Goal: Transaction & Acquisition: Register for event/course

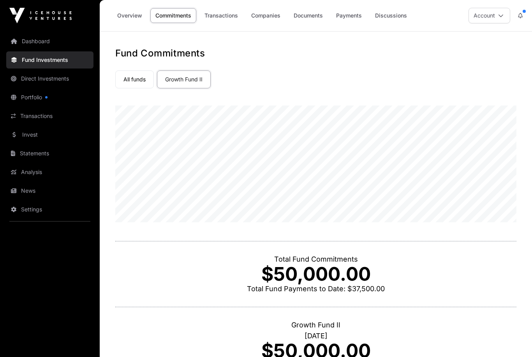
click at [35, 83] on link "Direct Investments" at bounding box center [49, 78] width 87 height 17
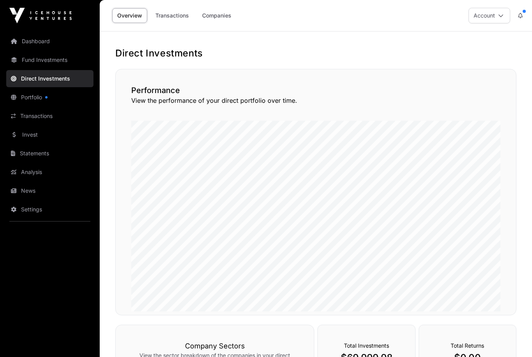
click at [172, 16] on link "Transactions" at bounding box center [172, 15] width 44 height 15
click at [215, 19] on link "Companies" at bounding box center [216, 15] width 39 height 15
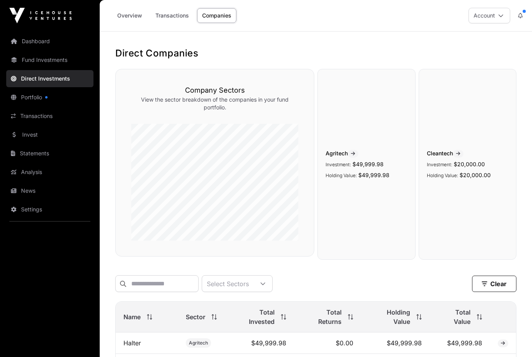
click at [38, 102] on link "Portfolio" at bounding box center [49, 97] width 87 height 17
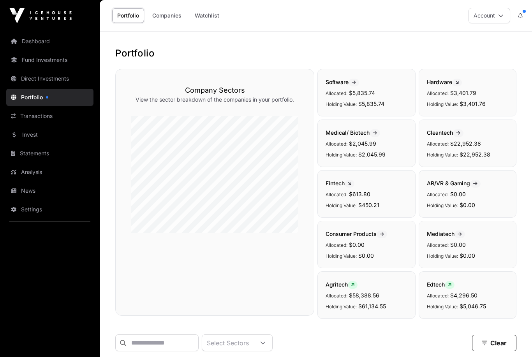
click at [525, 21] on button at bounding box center [520, 15] width 14 height 15
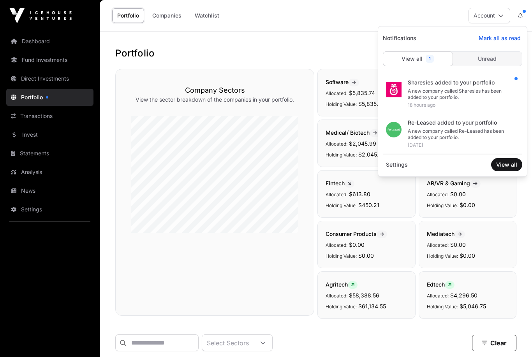
click at [411, 88] on div "A new company called Sharesies has been added to your portfolio." at bounding box center [462, 94] width 108 height 12
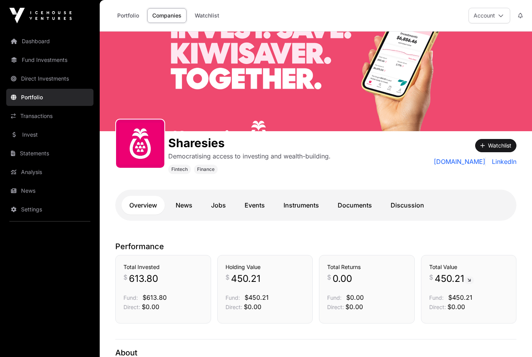
click at [129, 18] on link "Portfolio" at bounding box center [128, 15] width 32 height 15
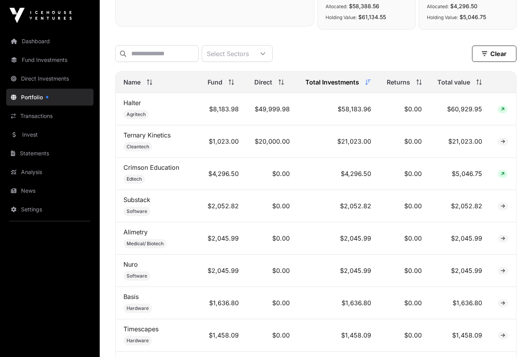
scroll to position [290, 0]
click at [37, 62] on link "Fund Investments" at bounding box center [49, 59] width 87 height 17
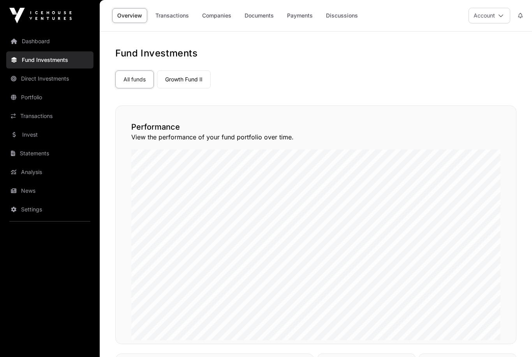
click at [24, 133] on link "Invest" at bounding box center [49, 134] width 87 height 17
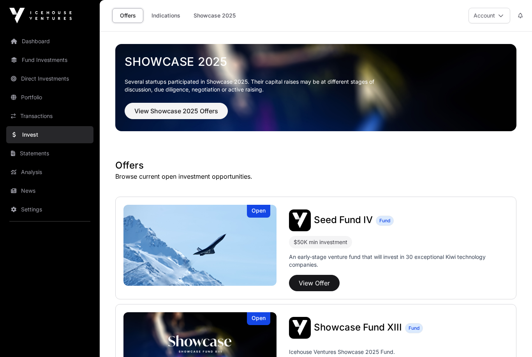
click at [303, 282] on button "View Offer" at bounding box center [314, 283] width 51 height 16
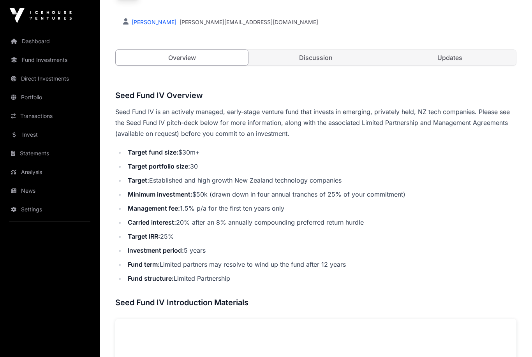
scroll to position [215, 0]
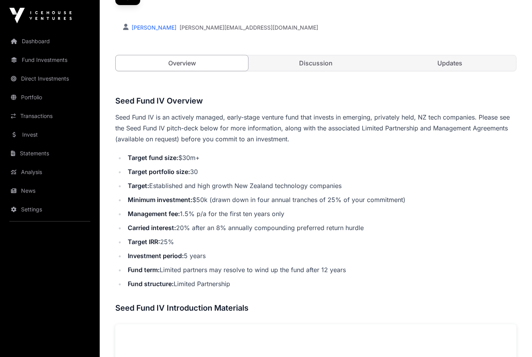
click at [286, 59] on link "Discussion" at bounding box center [316, 63] width 132 height 16
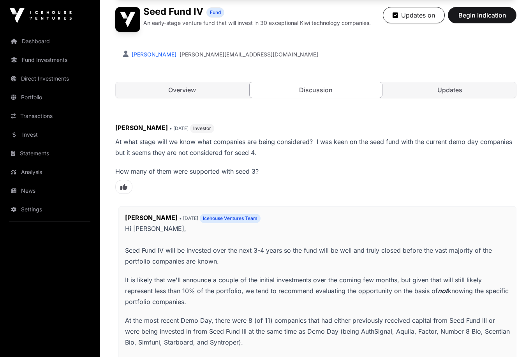
scroll to position [184, 0]
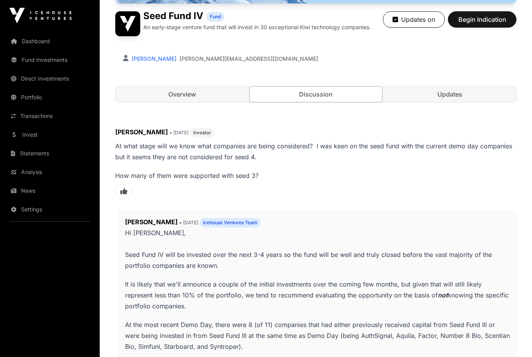
click at [476, 97] on link "Updates" at bounding box center [450, 94] width 132 height 16
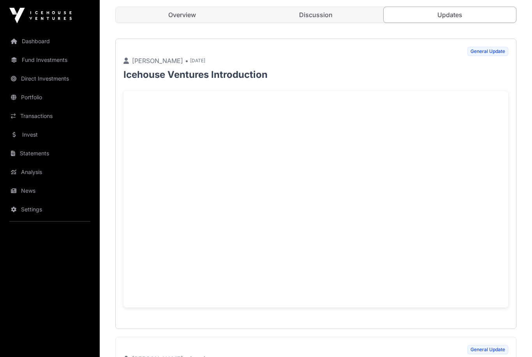
scroll to position [263, 0]
click at [27, 136] on link "Invest" at bounding box center [49, 134] width 87 height 17
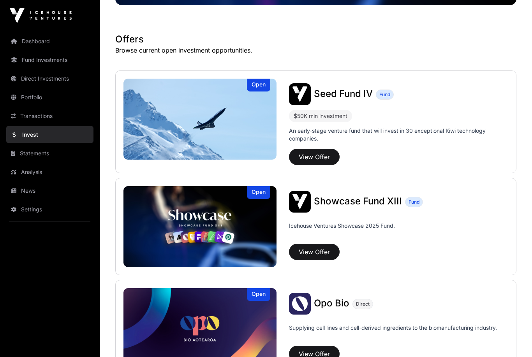
scroll to position [126, 0]
click at [315, 254] on button "View Offer" at bounding box center [314, 252] width 51 height 16
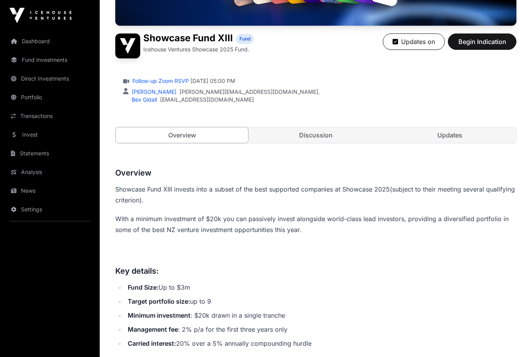
scroll to position [167, 0]
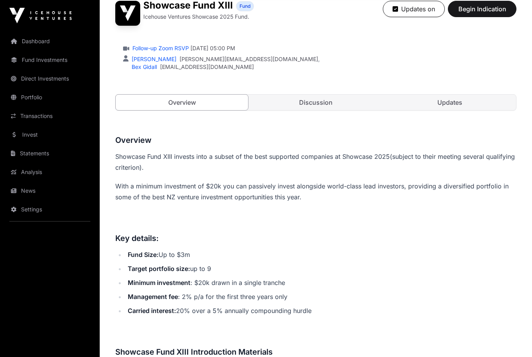
click at [306, 103] on link "Discussion" at bounding box center [316, 103] width 132 height 16
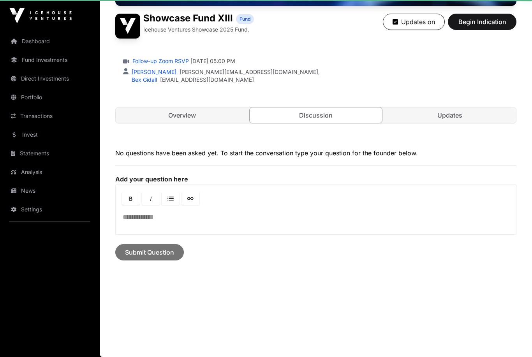
scroll to position [156, 0]
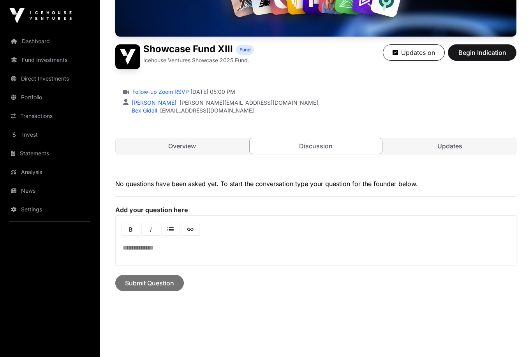
click at [450, 143] on link "Updates" at bounding box center [450, 146] width 132 height 16
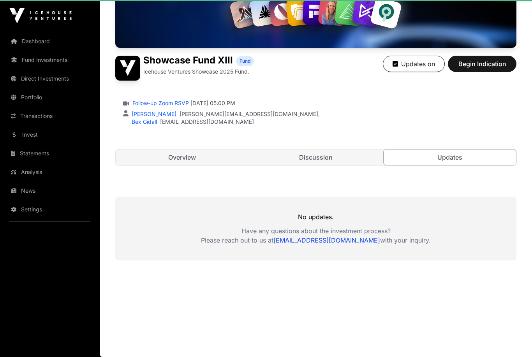
scroll to position [145, 0]
click at [170, 164] on link "Overview" at bounding box center [182, 158] width 132 height 16
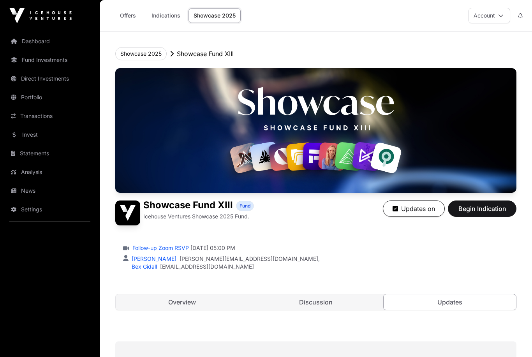
scroll to position [145, 0]
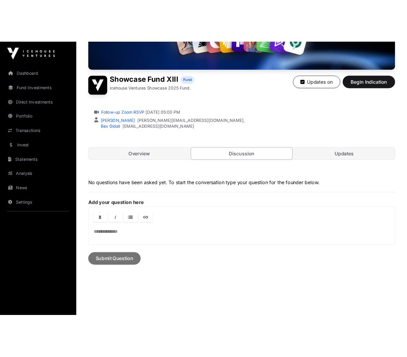
scroll to position [148, 0]
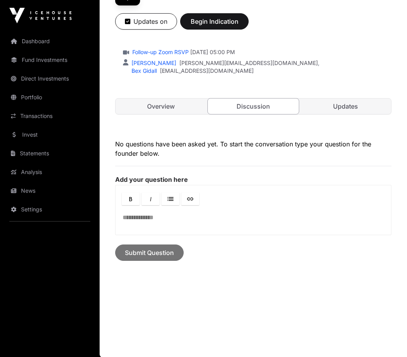
click at [243, 195] on div at bounding box center [254, 195] width 276 height 21
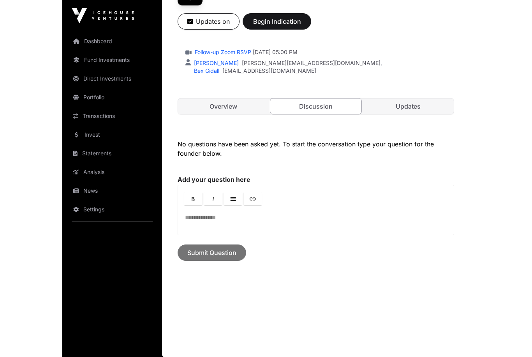
scroll to position [156, 0]
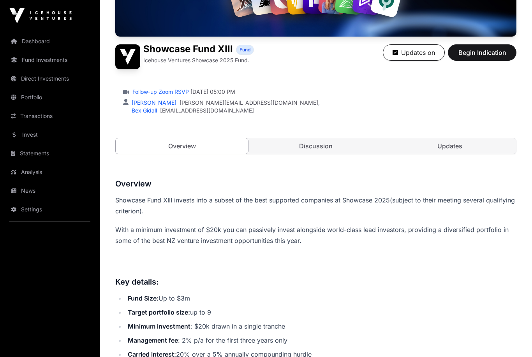
scroll to position [200, 0]
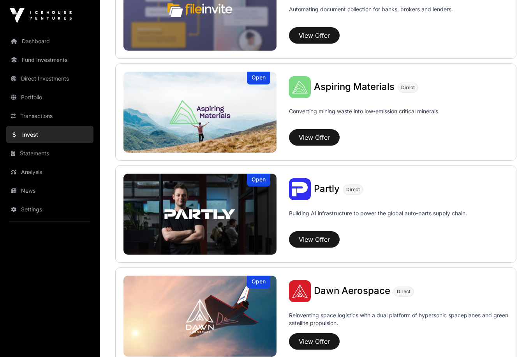
scroll to position [550, 0]
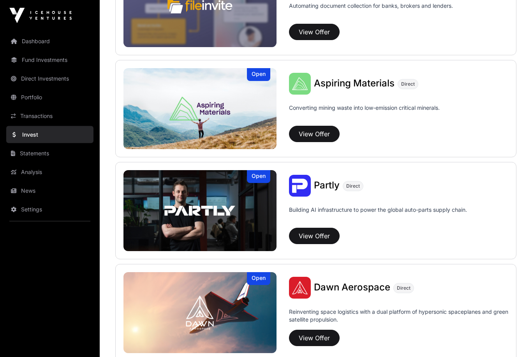
click at [314, 336] on button "View Offer" at bounding box center [314, 338] width 51 height 16
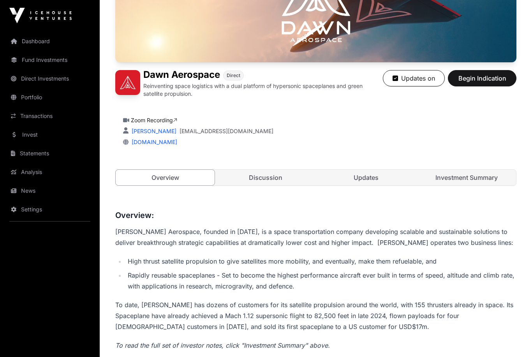
scroll to position [130, 0]
click at [358, 181] on link "Updates" at bounding box center [366, 178] width 99 height 16
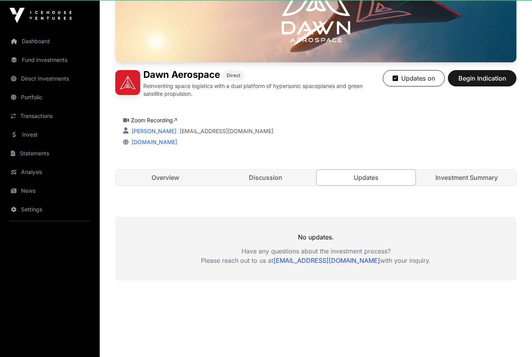
scroll to position [130, 0]
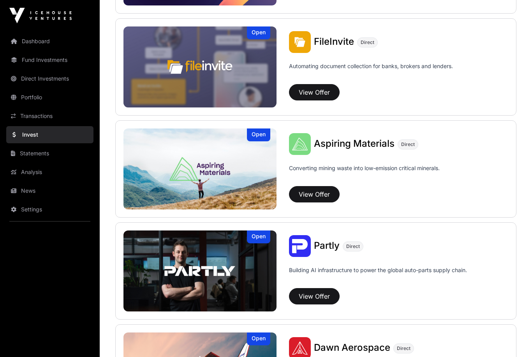
scroll to position [469, 0]
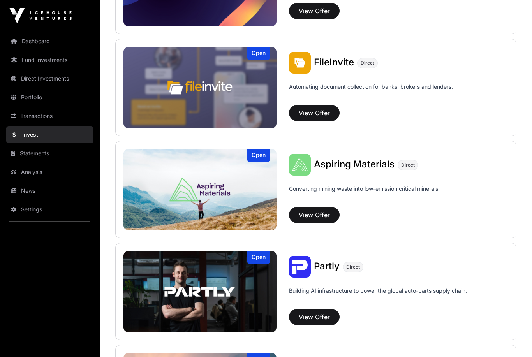
click at [163, 280] on img at bounding box center [199, 291] width 153 height 81
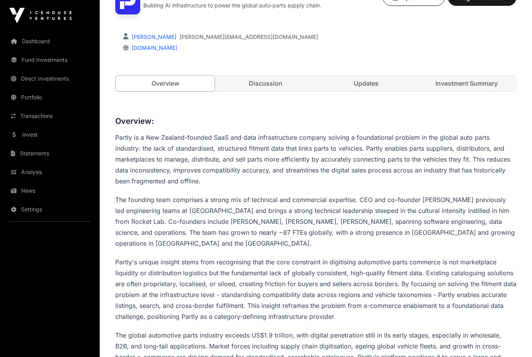
scroll to position [211, 0]
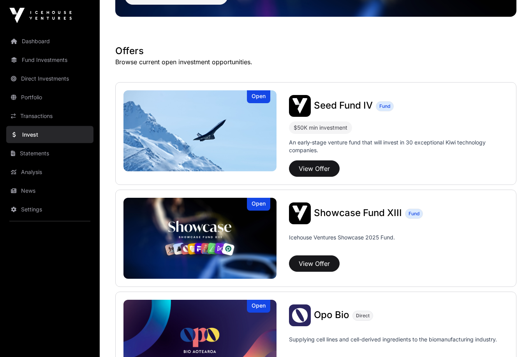
scroll to position [166, 0]
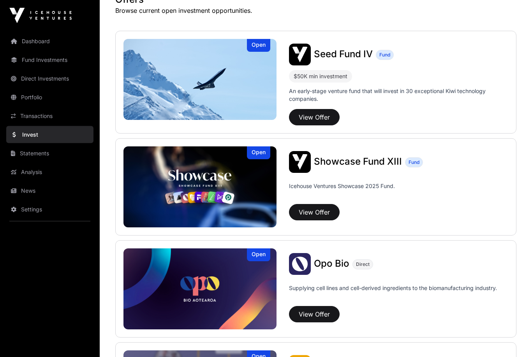
click at [46, 62] on link "Fund Investments" at bounding box center [49, 59] width 87 height 17
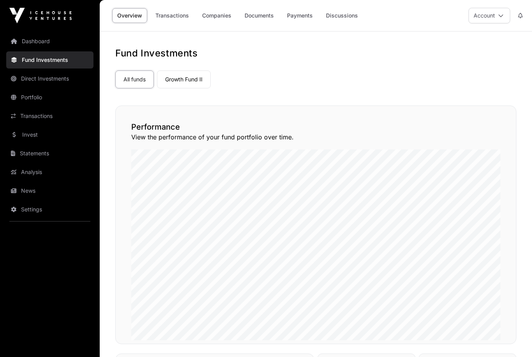
click at [186, 85] on link "Growth Fund II" at bounding box center [184, 79] width 54 height 18
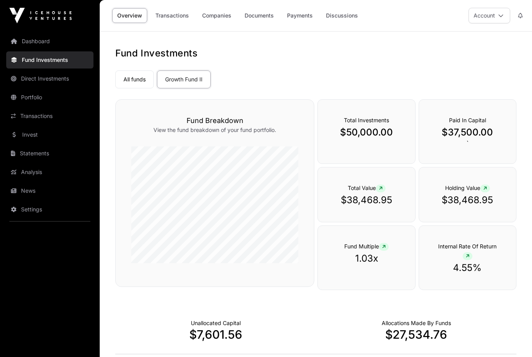
click at [171, 16] on link "Transactions" at bounding box center [172, 15] width 44 height 15
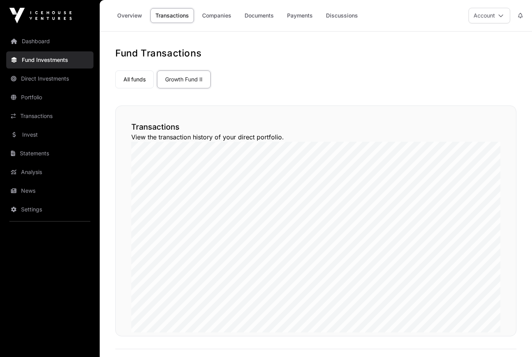
click at [176, 16] on link "Transactions" at bounding box center [172, 15] width 44 height 15
click at [262, 14] on link "Documents" at bounding box center [259, 15] width 39 height 15
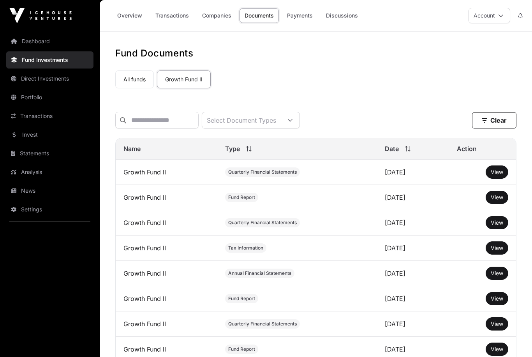
click at [495, 197] on span "View" at bounding box center [497, 197] width 12 height 7
click at [142, 80] on link "All funds" at bounding box center [134, 79] width 39 height 18
click at [340, 15] on link "Discussions" at bounding box center [342, 15] width 42 height 15
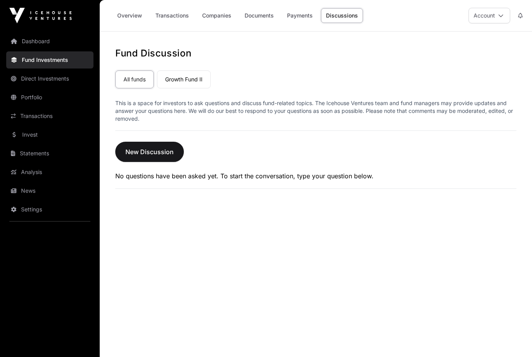
click at [130, 17] on link "Overview" at bounding box center [129, 15] width 35 height 15
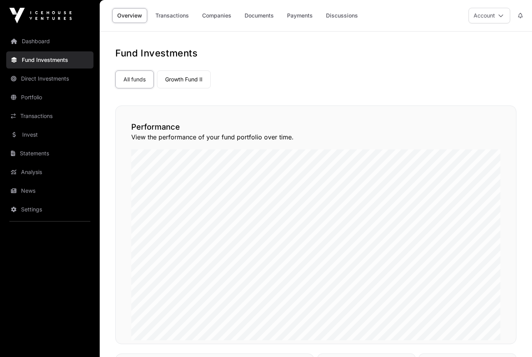
click at [212, 11] on link "Companies" at bounding box center [216, 15] width 39 height 15
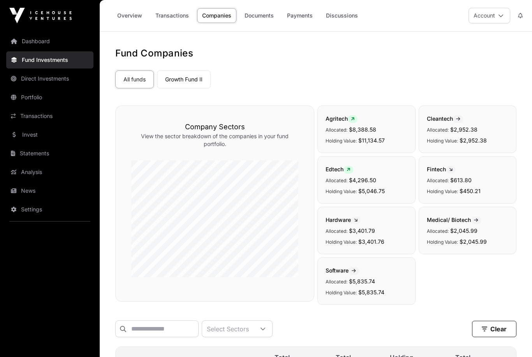
click at [218, 19] on link "Companies" at bounding box center [216, 15] width 39 height 15
click at [28, 99] on link "Portfolio" at bounding box center [49, 97] width 87 height 17
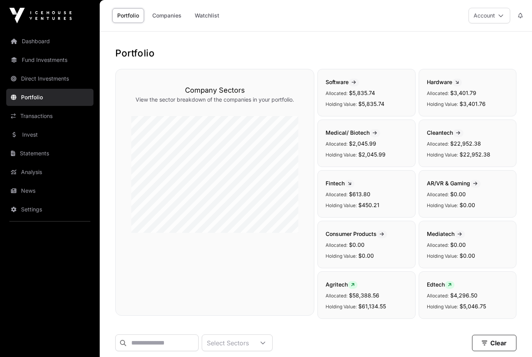
click at [24, 138] on link "Invest" at bounding box center [49, 134] width 87 height 17
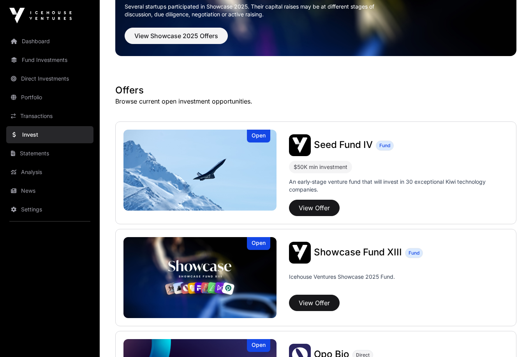
scroll to position [89, 0]
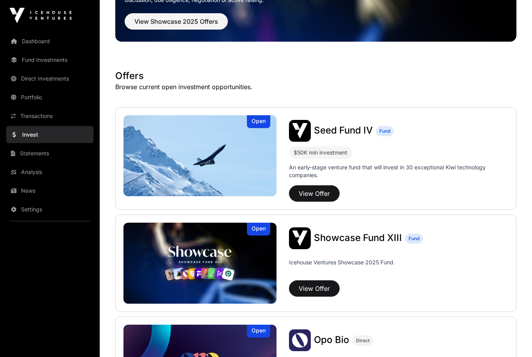
click at [322, 191] on button "View Offer" at bounding box center [314, 194] width 51 height 16
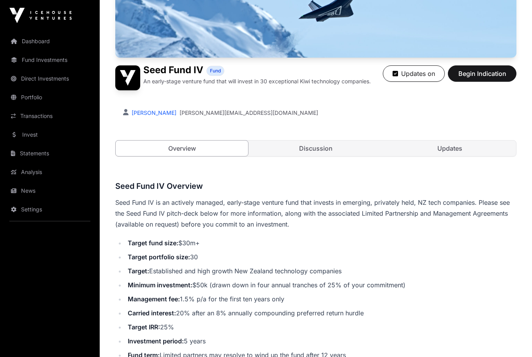
click at [296, 148] on link "Discussion" at bounding box center [316, 149] width 132 height 16
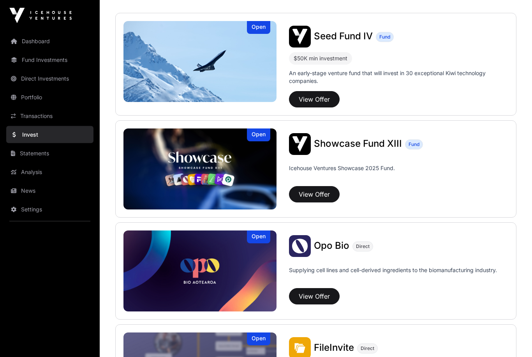
scroll to position [184, 0]
click at [313, 191] on button "View Offer" at bounding box center [314, 194] width 51 height 16
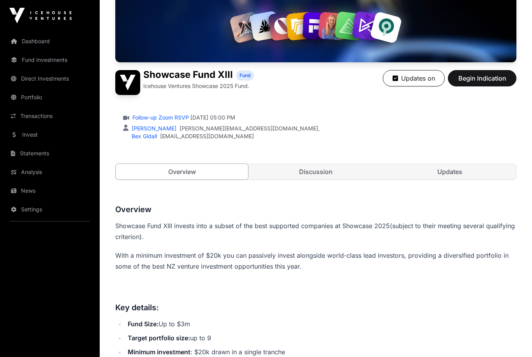
scroll to position [132, 0]
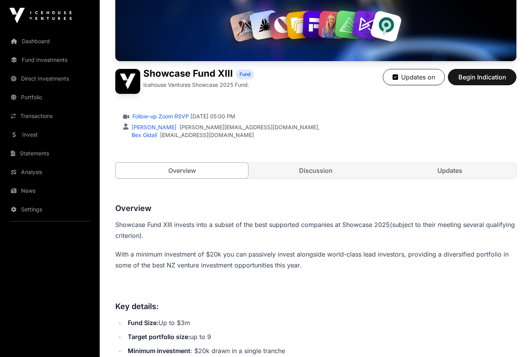
click at [299, 167] on link "Discussion" at bounding box center [316, 171] width 132 height 16
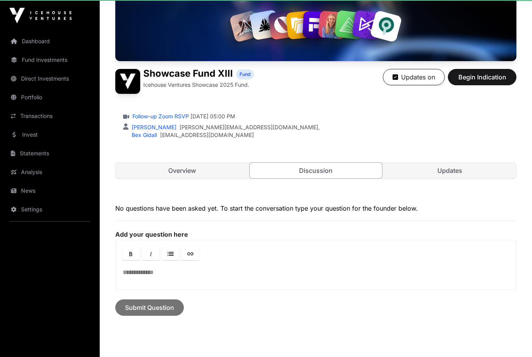
scroll to position [131, 0]
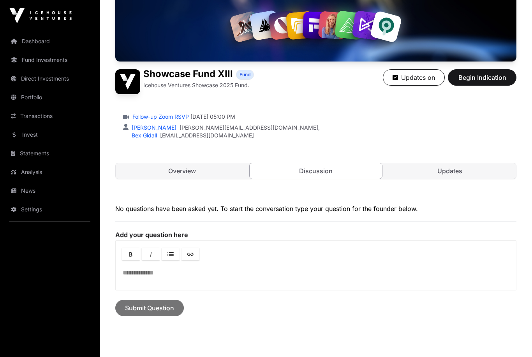
click at [430, 169] on link "Updates" at bounding box center [450, 171] width 132 height 16
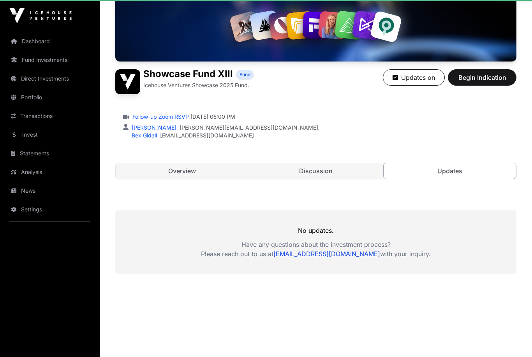
scroll to position [120, 0]
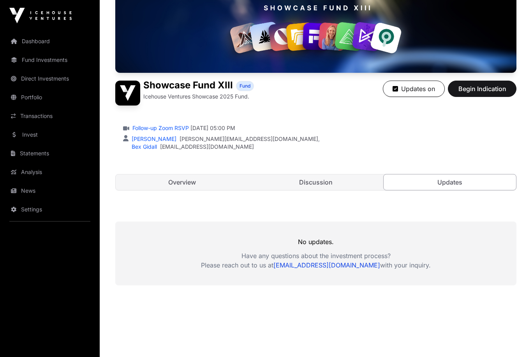
click at [197, 190] on link "Overview" at bounding box center [182, 182] width 132 height 16
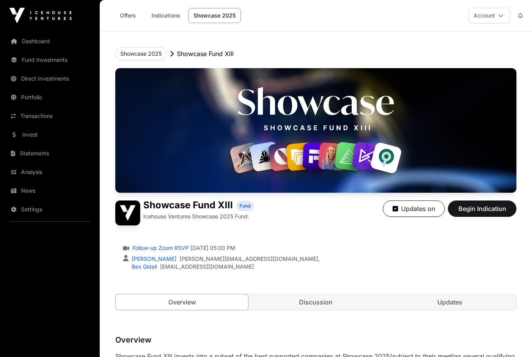
click at [32, 172] on link "Analysis" at bounding box center [49, 172] width 87 height 17
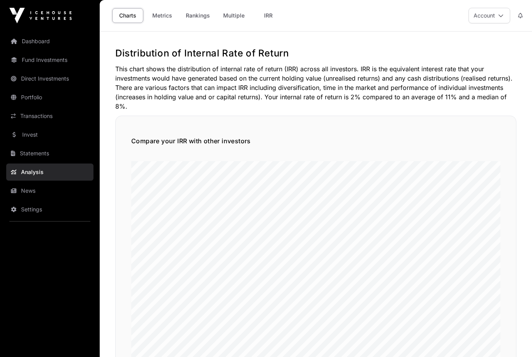
click at [31, 190] on link "News" at bounding box center [49, 190] width 87 height 17
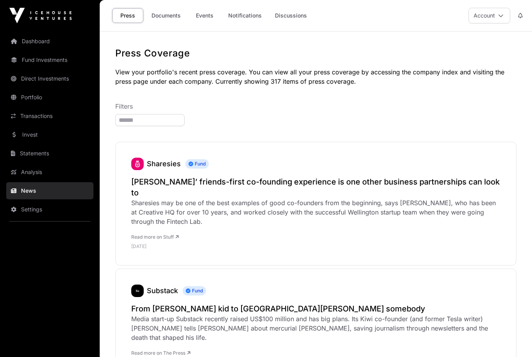
click at [28, 133] on link "Invest" at bounding box center [49, 134] width 87 height 17
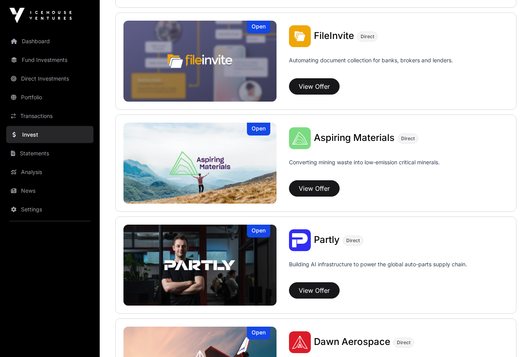
scroll to position [496, 0]
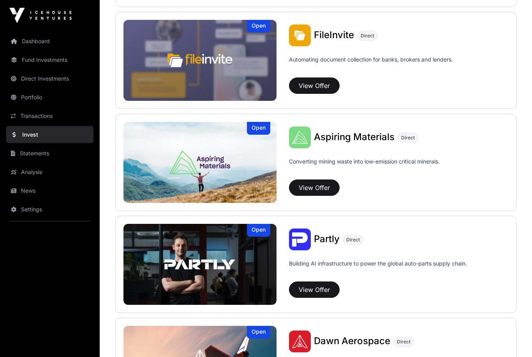
click at [311, 189] on button "View Offer" at bounding box center [314, 188] width 51 height 16
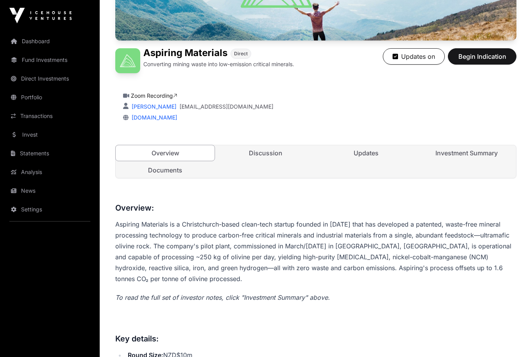
scroll to position [46, 0]
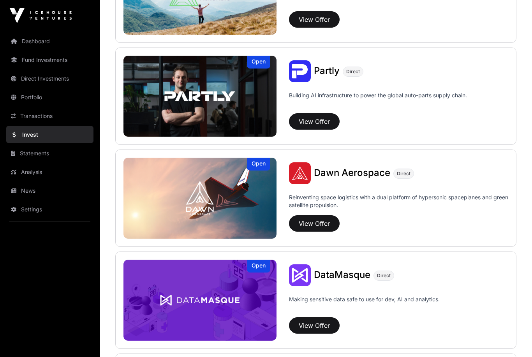
scroll to position [666, 0]
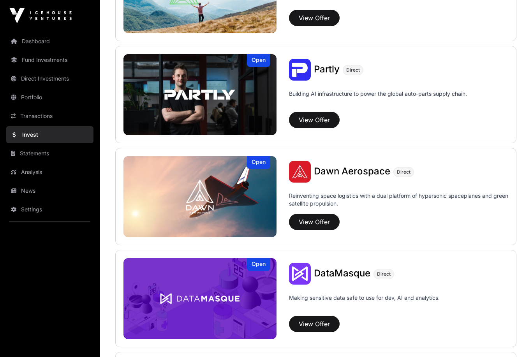
click at [200, 199] on img at bounding box center [199, 196] width 153 height 81
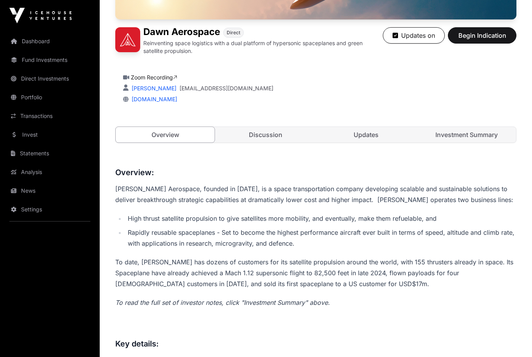
scroll to position [172, 0]
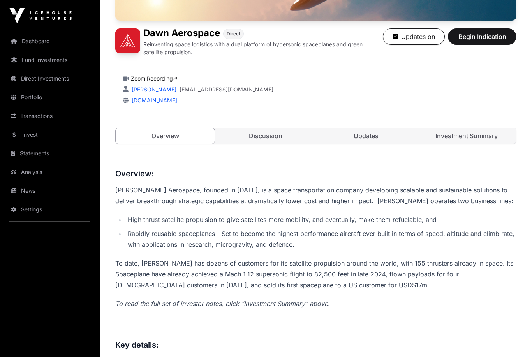
click at [268, 132] on link "Discussion" at bounding box center [265, 136] width 99 height 16
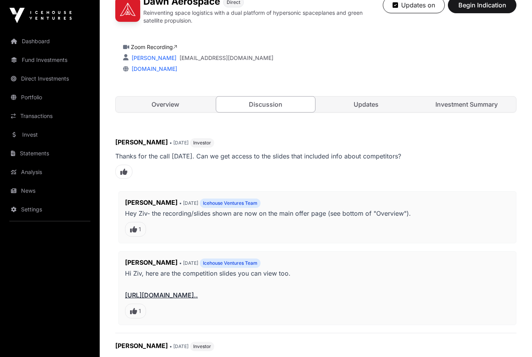
scroll to position [192, 0]
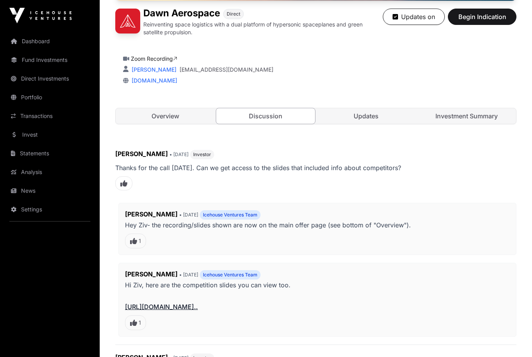
click at [373, 113] on link "Updates" at bounding box center [366, 116] width 99 height 16
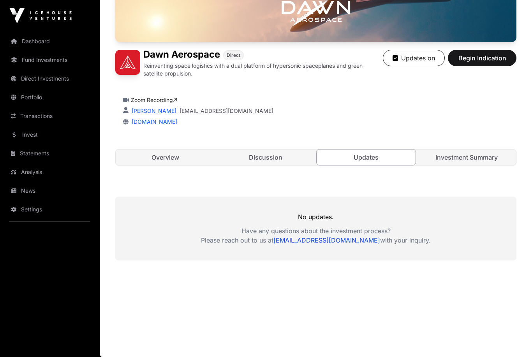
click at [478, 160] on link "Investment Summary" at bounding box center [466, 158] width 99 height 16
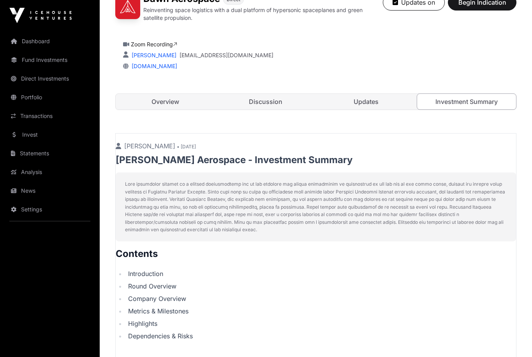
click at [160, 104] on link "Overview" at bounding box center [165, 102] width 99 height 16
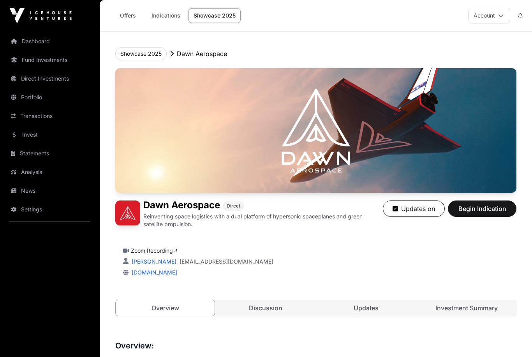
click at [130, 16] on link "Offers" at bounding box center [127, 15] width 31 height 15
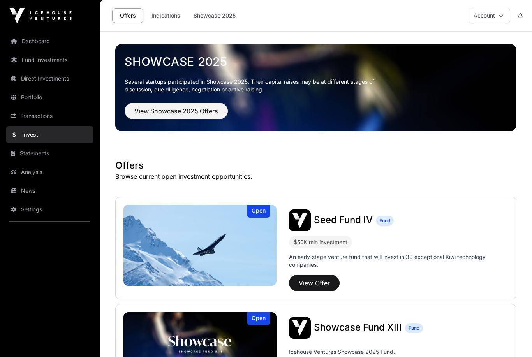
click at [190, 113] on span "View Showcase 2025 Offers" at bounding box center [176, 110] width 84 height 9
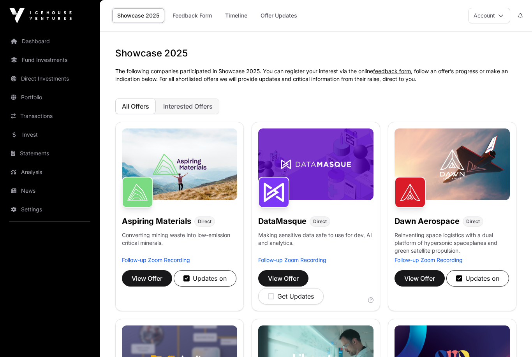
click at [239, 20] on link "Timeline" at bounding box center [236, 15] width 32 height 15
click at [61, 62] on link "Fund Investments" at bounding box center [49, 59] width 87 height 17
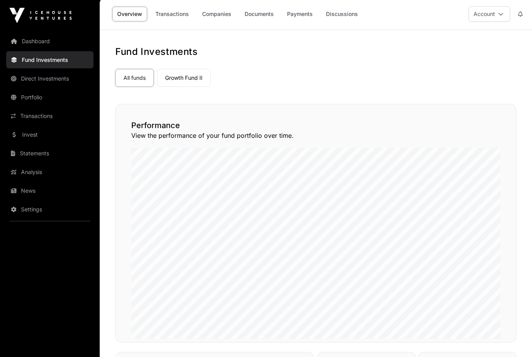
click at [193, 79] on link "Growth Fund II" at bounding box center [184, 78] width 54 height 18
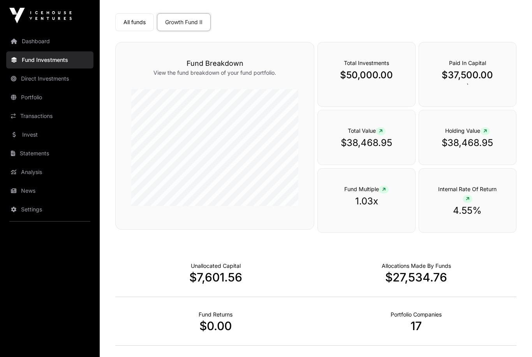
scroll to position [56, 0]
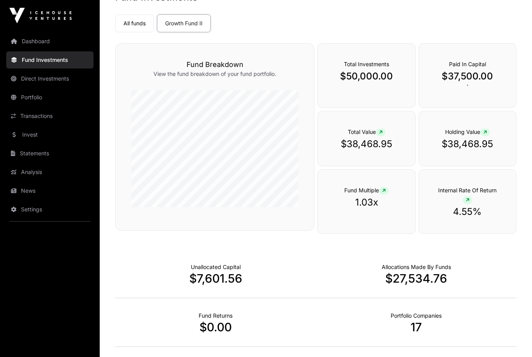
click at [375, 81] on p "$50,000.00" at bounding box center [366, 76] width 66 height 12
click at [44, 100] on link "Portfolio" at bounding box center [49, 97] width 87 height 17
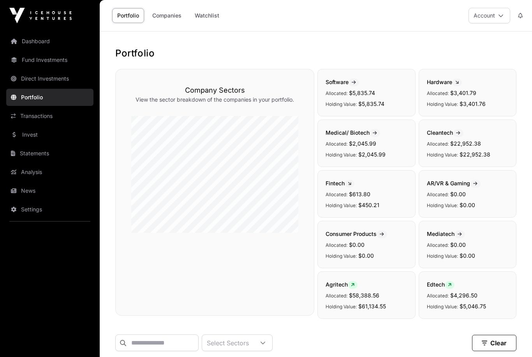
click at [43, 48] on link "Dashboard" at bounding box center [49, 41] width 87 height 17
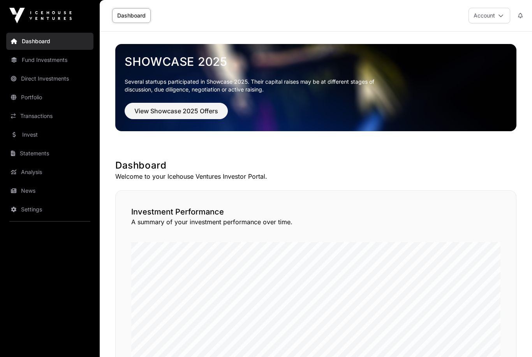
click at [28, 135] on link "Invest" at bounding box center [49, 134] width 87 height 17
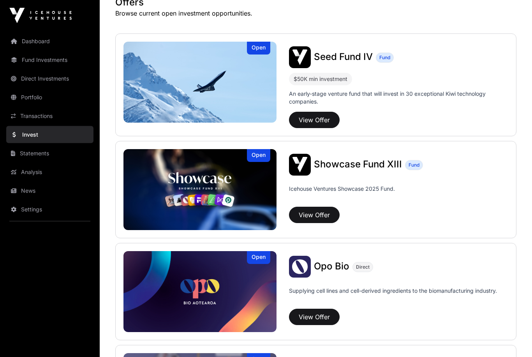
scroll to position [163, 0]
click at [317, 217] on button "View Offer" at bounding box center [314, 215] width 51 height 16
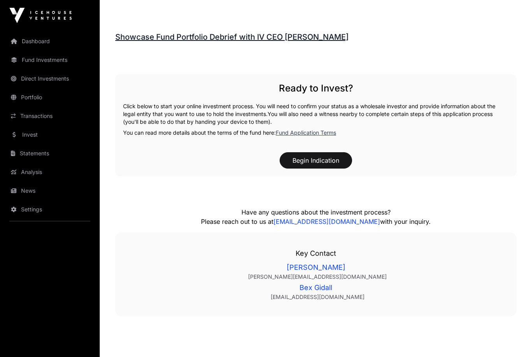
click at [340, 159] on button "Begin Indication" at bounding box center [316, 161] width 72 height 16
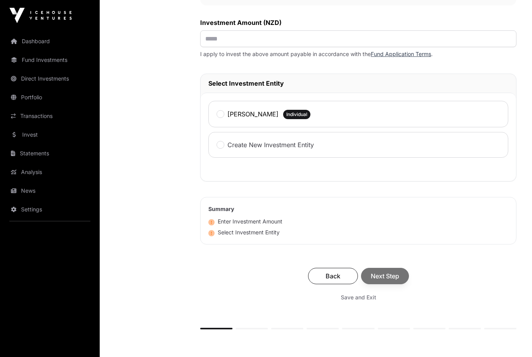
scroll to position [342, 0]
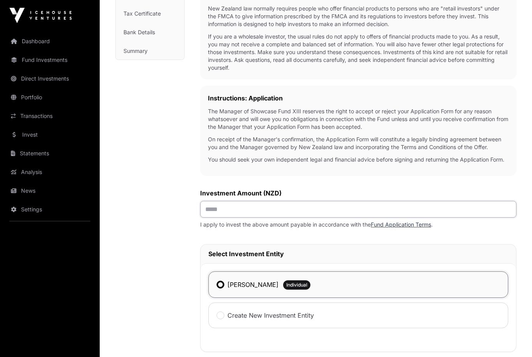
click at [279, 212] on input "text" at bounding box center [358, 209] width 316 height 17
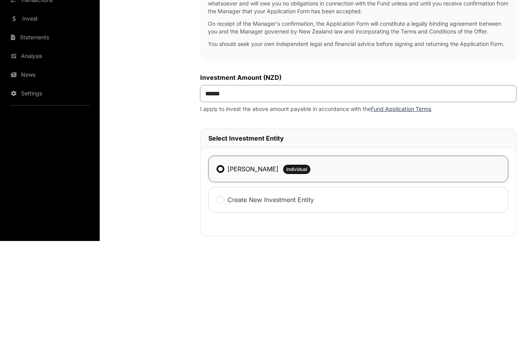
type input "*******"
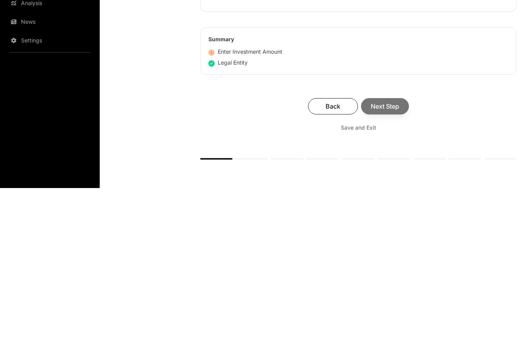
scroll to position [353, 0]
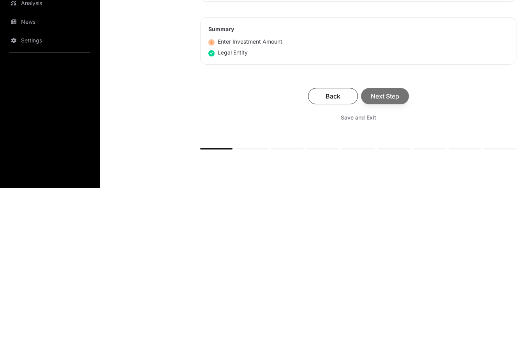
click at [381, 257] on div "Back Next Step" at bounding box center [358, 265] width 301 height 16
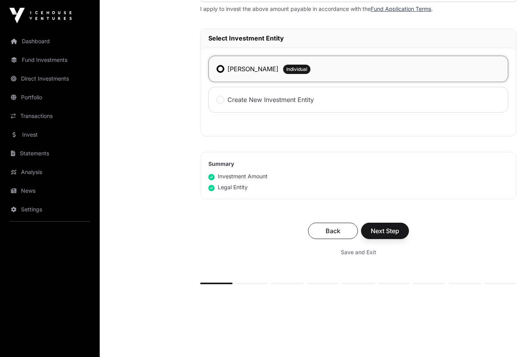
click at [382, 233] on span "Next Step" at bounding box center [385, 230] width 28 height 9
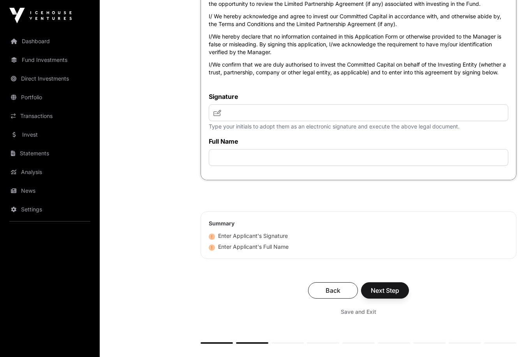
scroll to position [3395, 0]
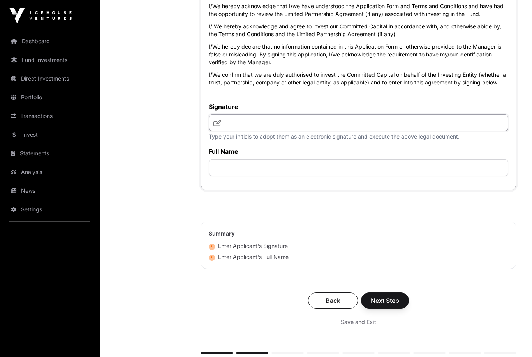
click at [250, 131] on input "text" at bounding box center [358, 123] width 299 height 17
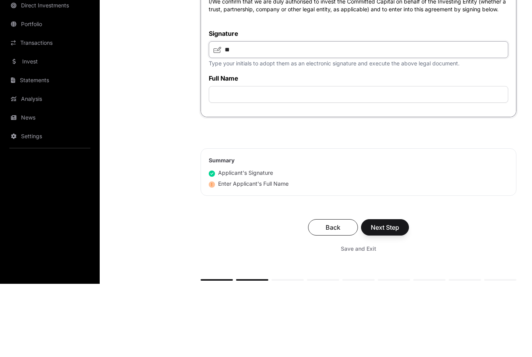
type input "**"
click at [312, 159] on input "text" at bounding box center [358, 167] width 299 height 17
type input "**********"
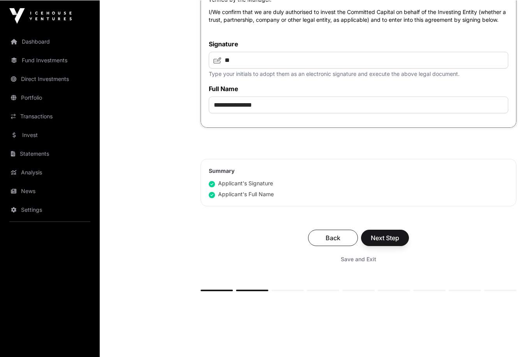
click at [390, 242] on span "Next Step" at bounding box center [385, 237] width 28 height 9
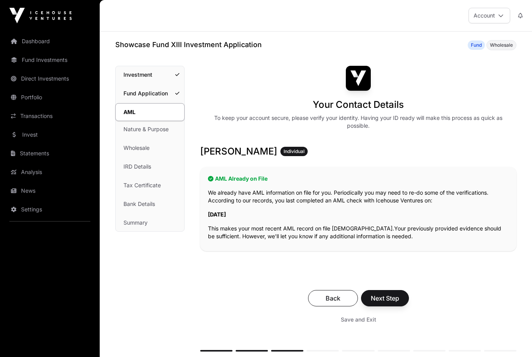
click at [379, 294] on span "Next Step" at bounding box center [385, 298] width 28 height 9
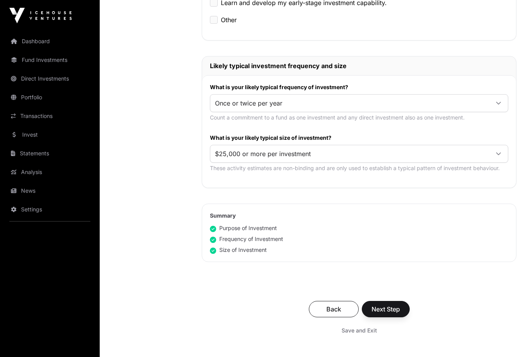
scroll to position [363, 0]
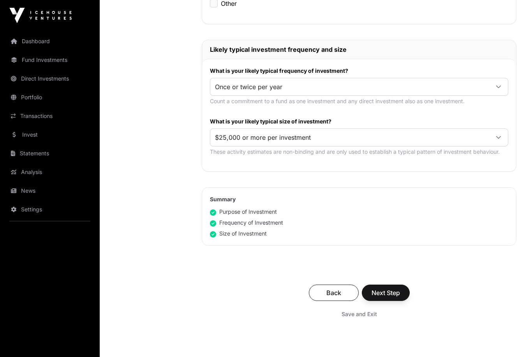
click at [384, 292] on span "Next Step" at bounding box center [386, 293] width 28 height 9
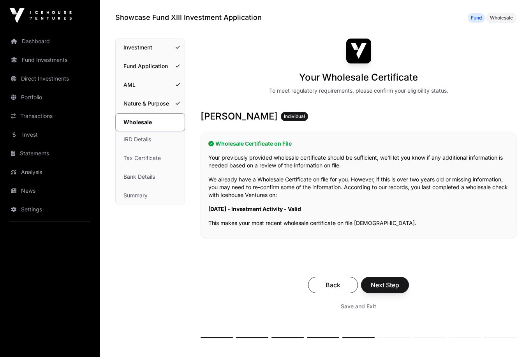
click at [389, 286] on span "Next Step" at bounding box center [385, 285] width 28 height 9
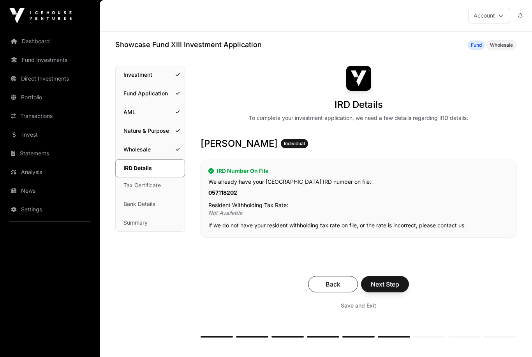
click at [381, 286] on span "Next Step" at bounding box center [385, 284] width 28 height 9
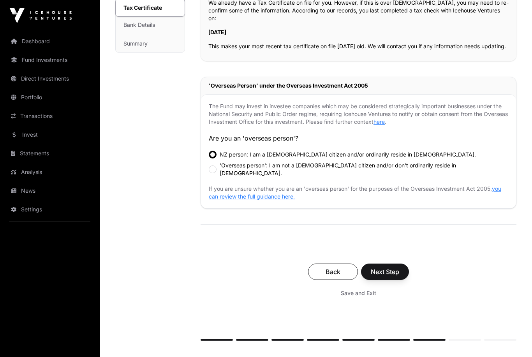
scroll to position [179, 0]
click at [389, 267] on span "Next Step" at bounding box center [385, 271] width 28 height 9
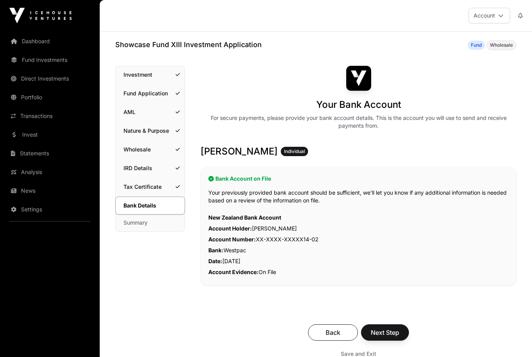
click at [382, 332] on span "Next Step" at bounding box center [385, 332] width 28 height 9
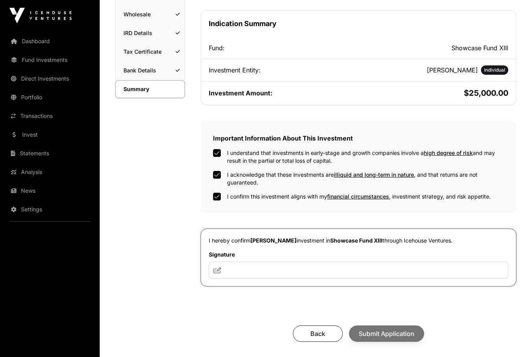
scroll to position [149, 0]
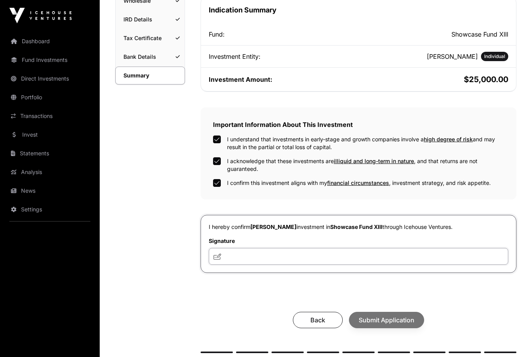
click at [258, 264] on input "text" at bounding box center [358, 256] width 299 height 17
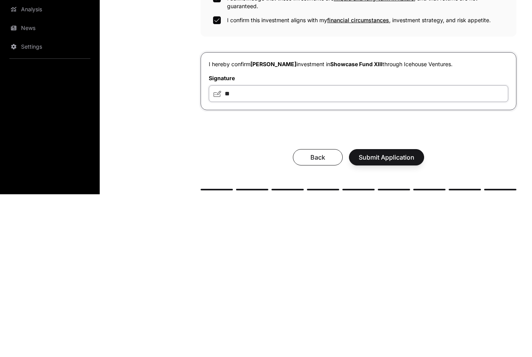
type input "**"
click at [158, 114] on div "Summary Investment Fund Application AML Nature & Purpose Wholesale IRD Details …" at bounding box center [150, 150] width 70 height 467
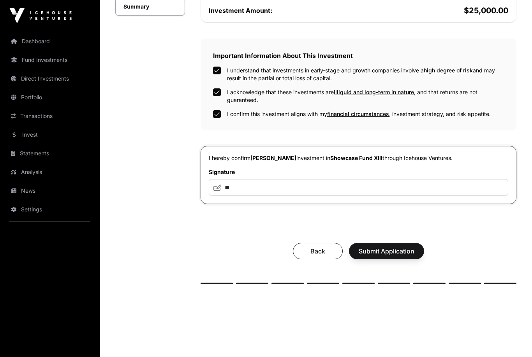
click at [385, 249] on span "Submit Application" at bounding box center [387, 251] width 56 height 9
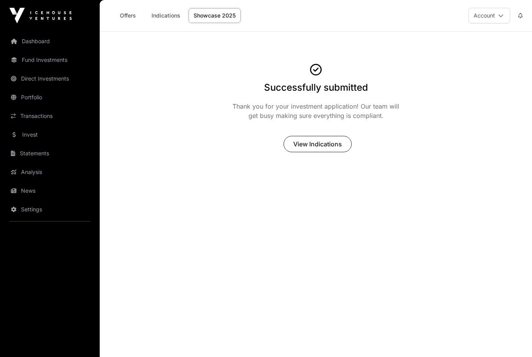
click at [301, 145] on span "View Indications" at bounding box center [317, 143] width 49 height 9
click at [305, 144] on span "View Indications" at bounding box center [317, 143] width 49 height 9
